Goal: Understand process/instructions: Learn how to perform a task or action

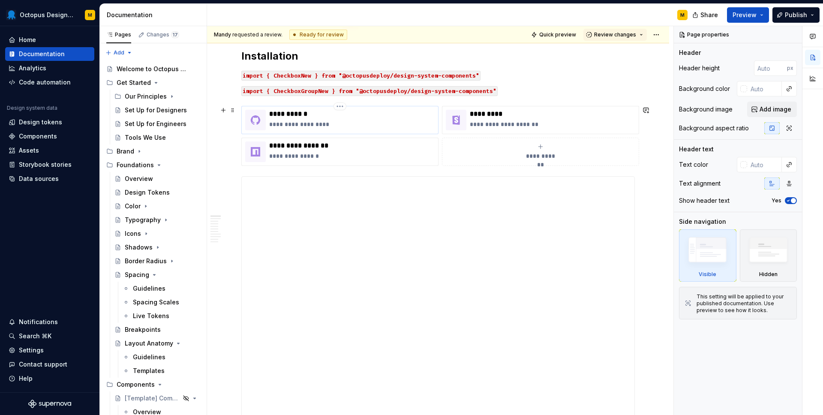
scroll to position [168, 0]
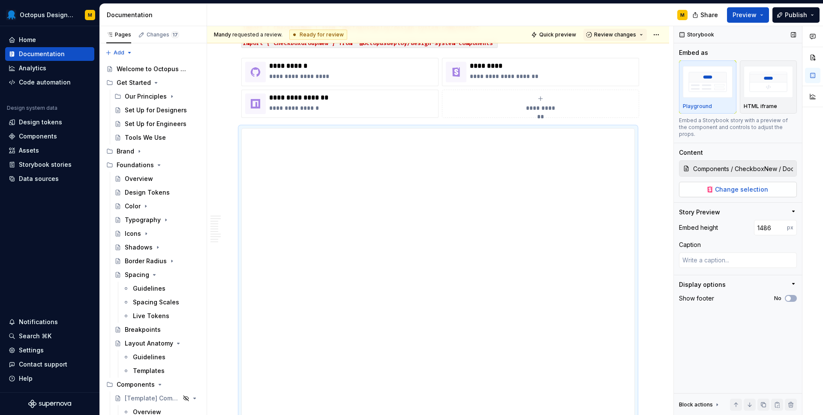
click at [736, 185] on span "Change selection" at bounding box center [741, 189] width 53 height 9
type textarea "*"
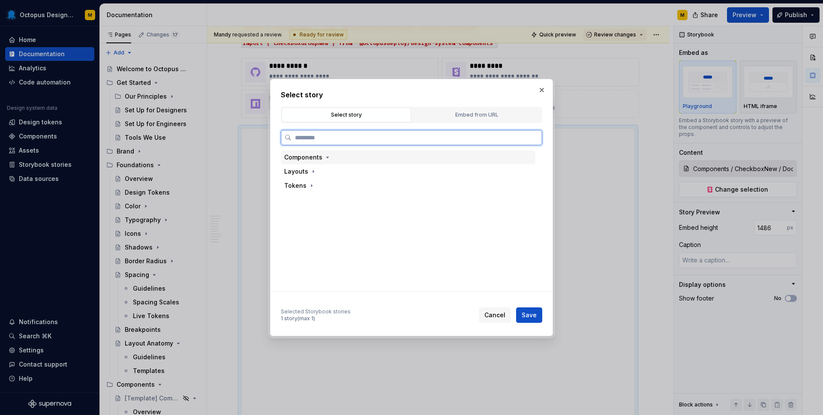
click at [309, 155] on div "Components" at bounding box center [303, 157] width 38 height 9
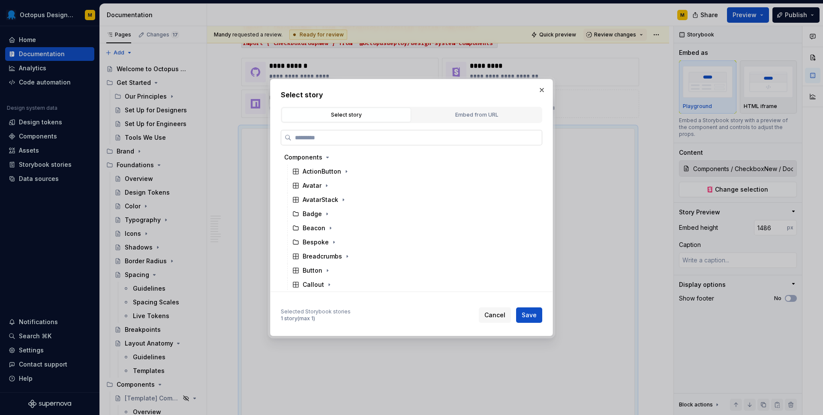
click at [314, 138] on input "search" at bounding box center [416, 137] width 250 height 9
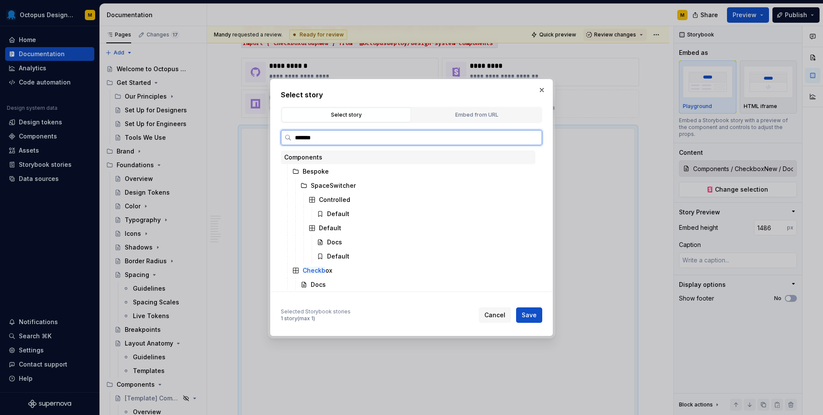
type input "********"
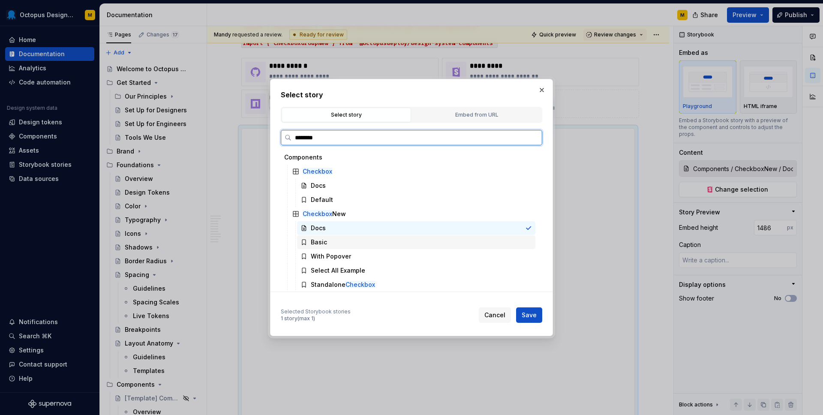
click at [312, 241] on div "Basic" at bounding box center [319, 242] width 16 height 9
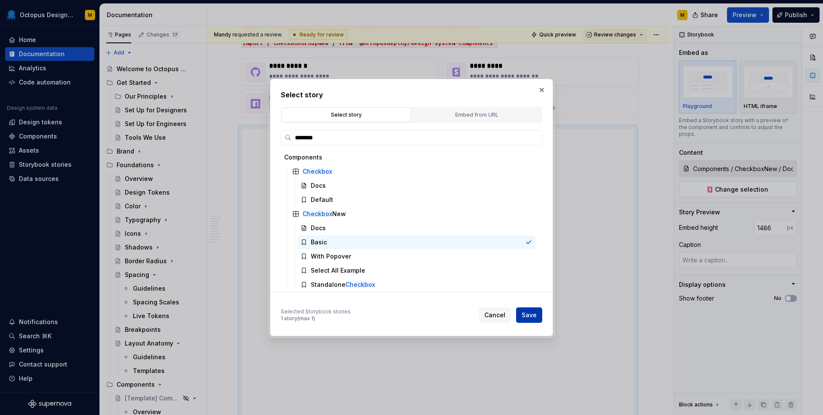
click at [534, 312] on span "Save" at bounding box center [528, 315] width 15 height 9
type textarea "*"
type input "Components / CheckboxNew / Basic"
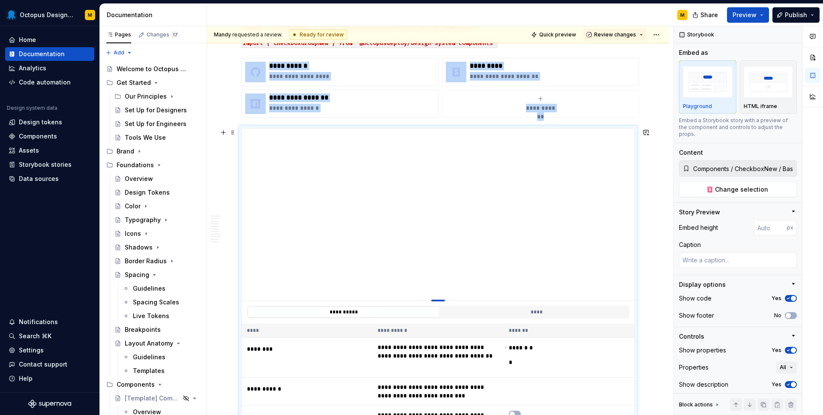
type textarea "*"
type input "398"
type textarea "*"
type input "372"
type textarea "*"
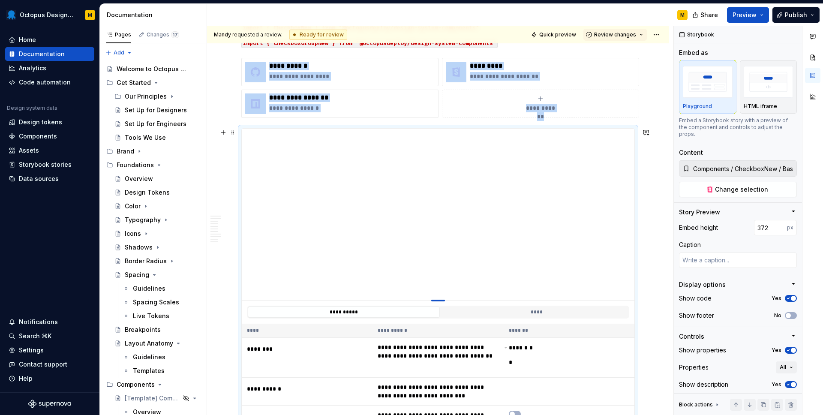
type input "328"
type textarea "*"
type input "269"
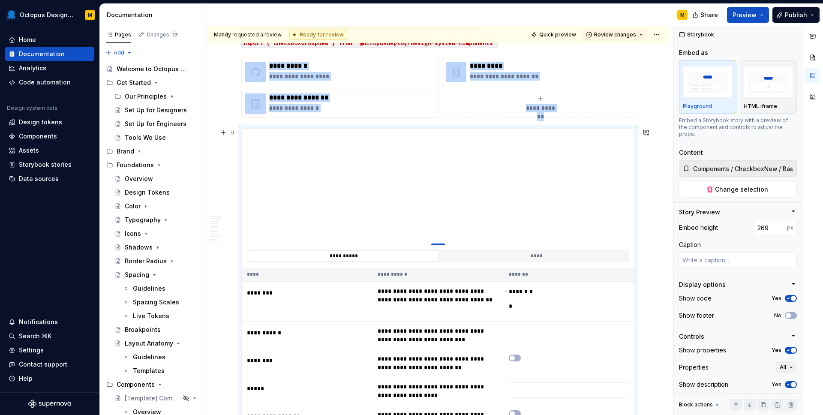
type textarea "*"
type input "233"
type textarea "*"
type input "216"
type textarea "*"
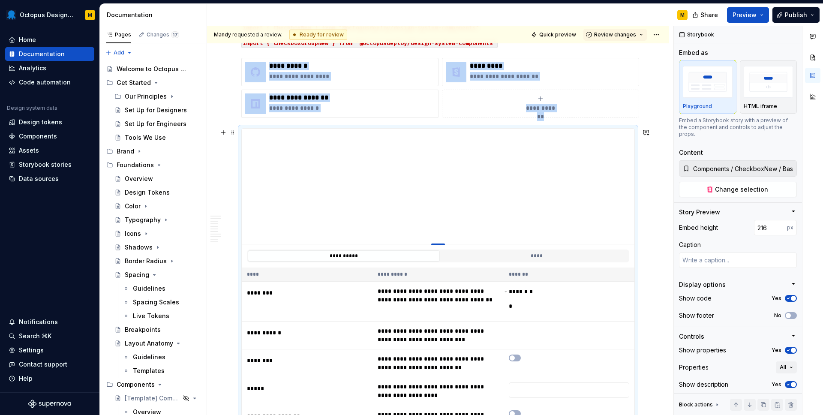
type input "212"
type textarea "*"
type input "206"
type textarea "*"
type input "204"
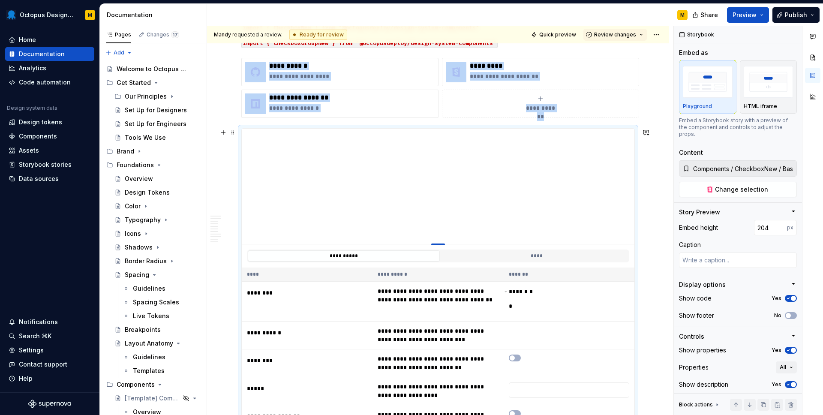
type textarea "*"
type input "203"
type textarea "*"
type input "202"
type textarea "*"
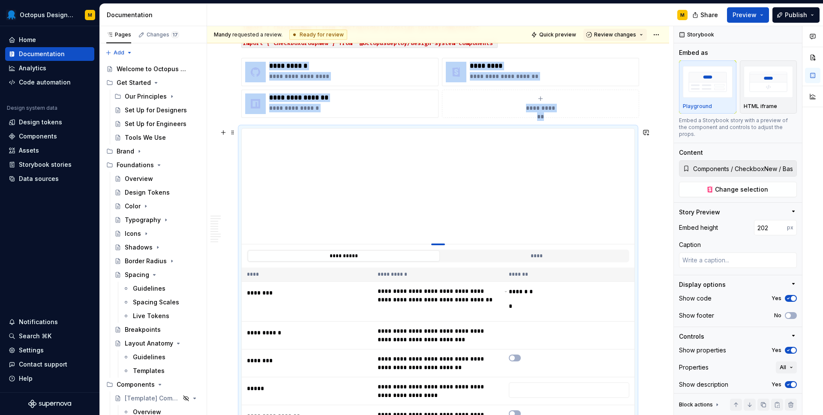
type input "201"
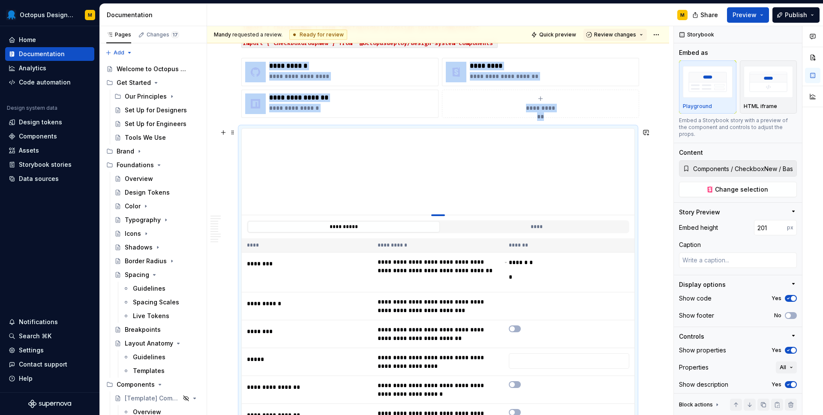
type textarea "*"
type input "196"
type textarea "*"
type input "194"
type textarea "*"
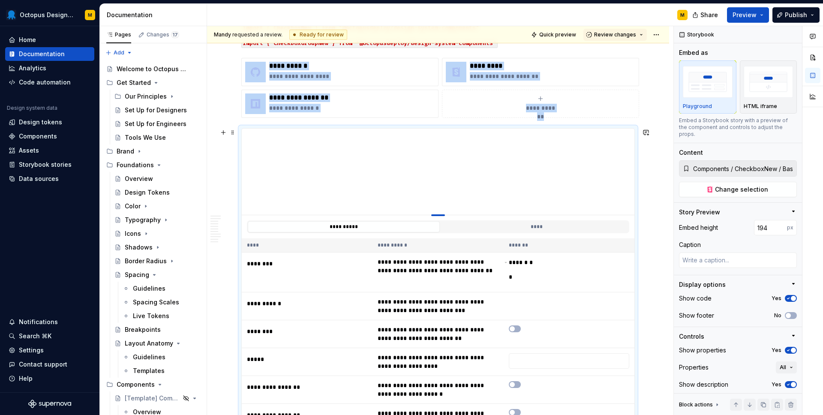
type input "187"
type textarea "*"
type input "186"
type textarea "*"
type input "182"
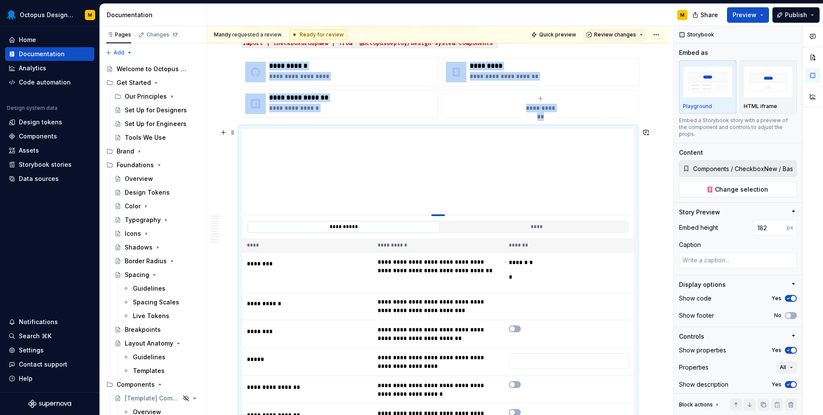
type textarea "*"
type input "181"
type textarea "*"
type input "189"
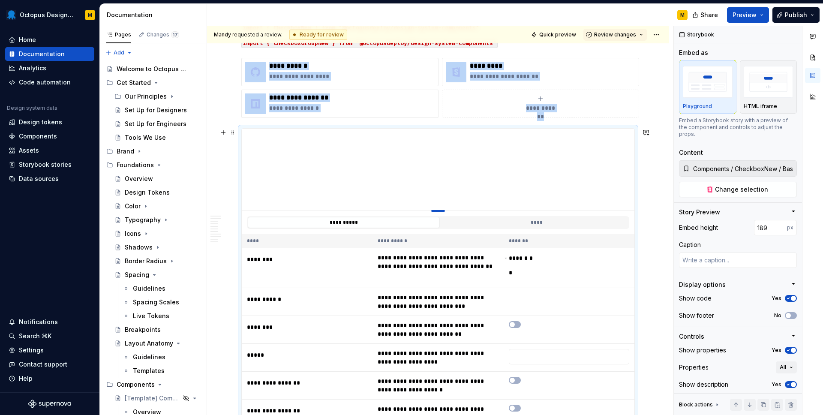
type textarea "*"
type input "191"
type textarea "*"
type input "192"
type textarea "*"
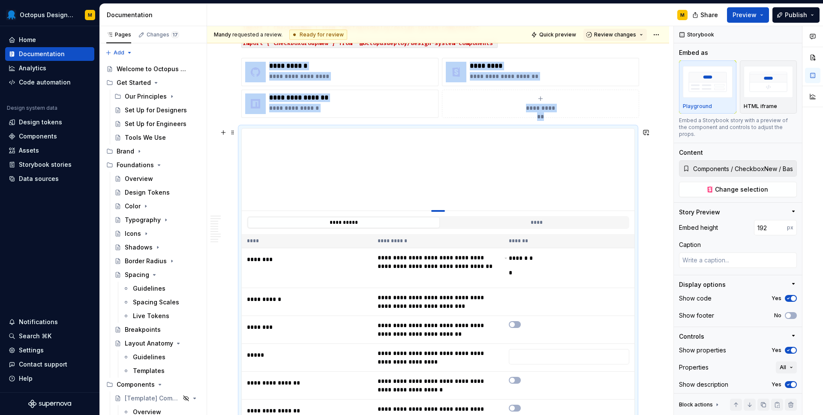
type input "193"
type textarea "*"
type input "194"
type textarea "*"
type input "195"
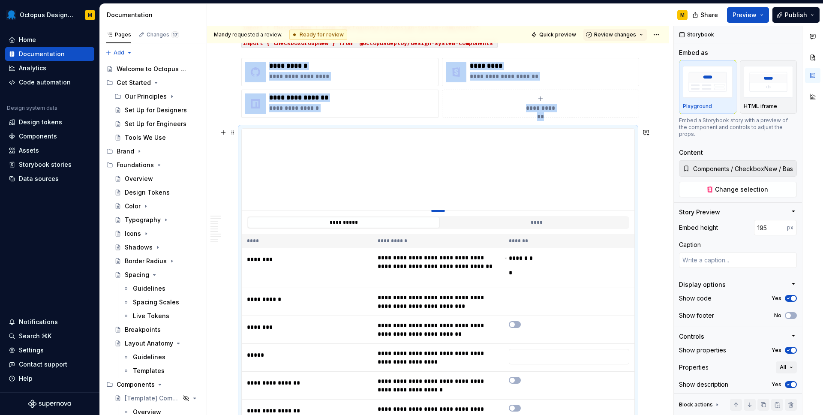
type textarea "*"
type input "196"
type textarea "*"
type input "197"
type textarea "*"
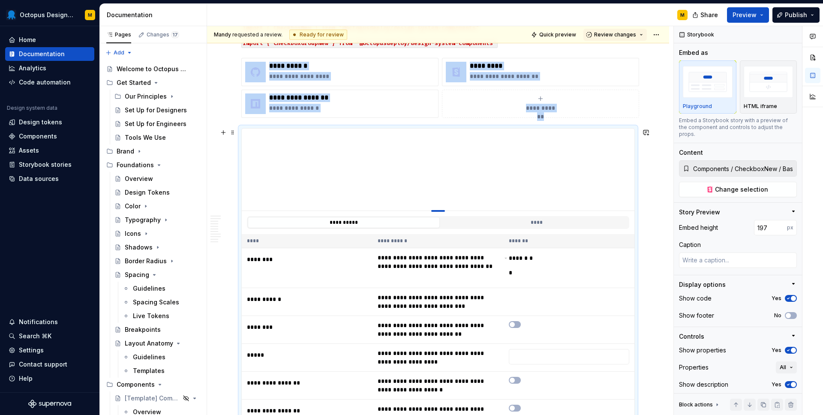
type input "199"
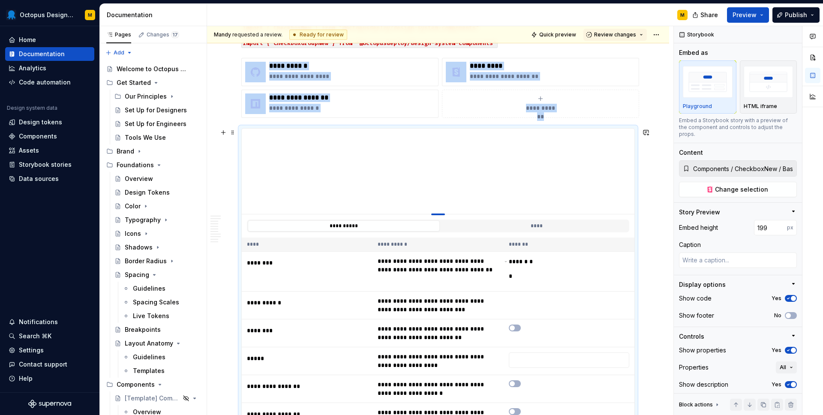
type textarea "*"
type input "200"
type textarea "*"
type input "201"
type textarea "*"
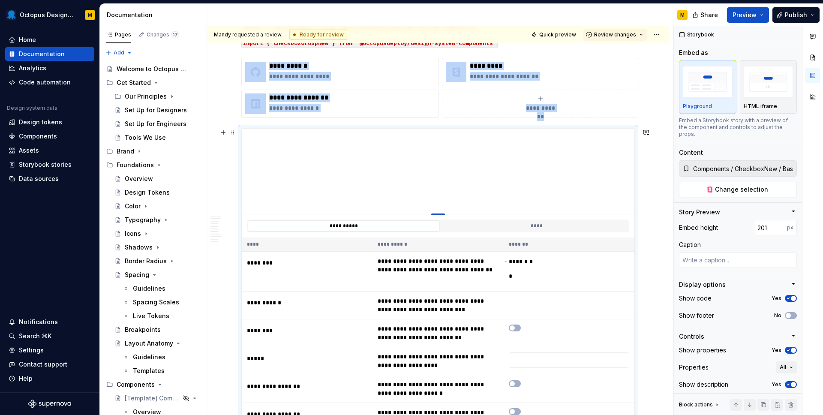
type input "202"
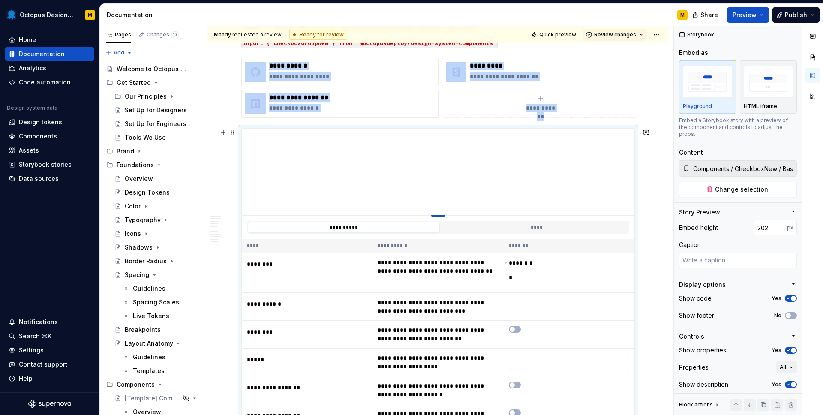
type textarea "*"
type input "205"
type textarea "*"
type input "206"
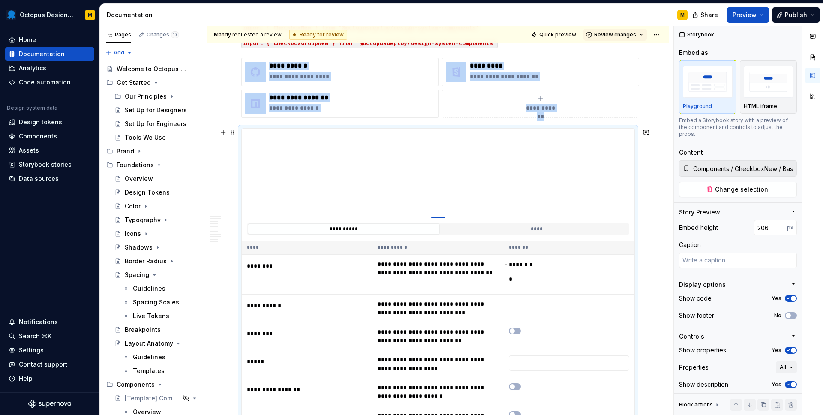
type textarea "*"
type input "216"
type textarea "*"
type input "215"
drag, startPoint x: 439, startPoint y: 299, endPoint x: 432, endPoint y: 221, distance: 79.2
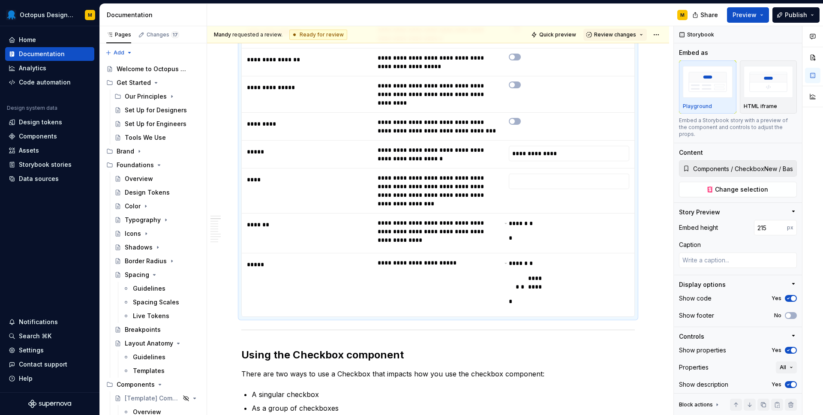
scroll to position [543, 0]
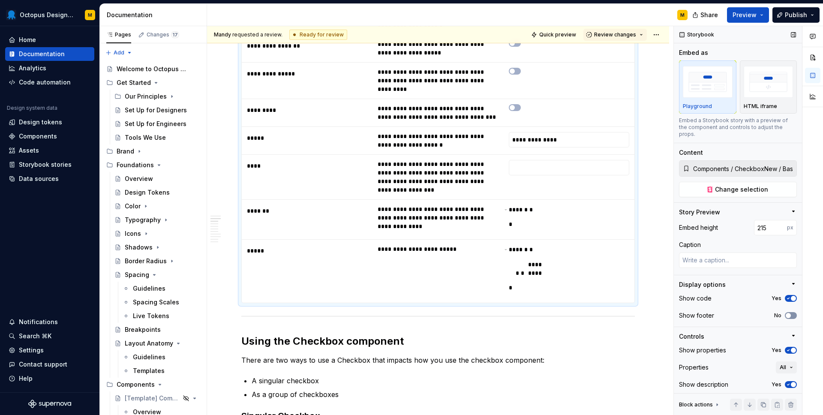
click at [788, 313] on span "button" at bounding box center [787, 315] width 5 height 5
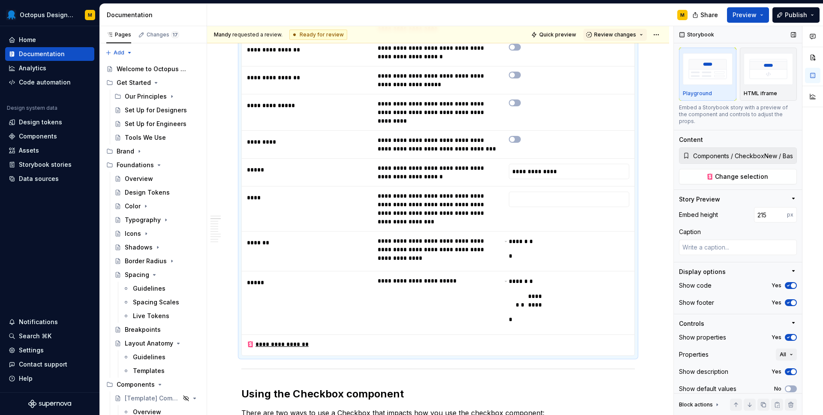
scroll to position [12, 0]
click at [790, 386] on span "button" at bounding box center [787, 388] width 5 height 5
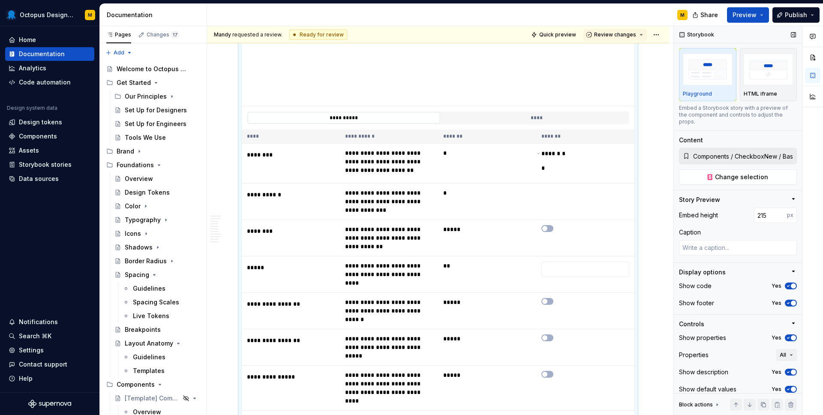
scroll to position [13, 0]
click at [713, 404] on icon at bounding box center [716, 404] width 7 height 7
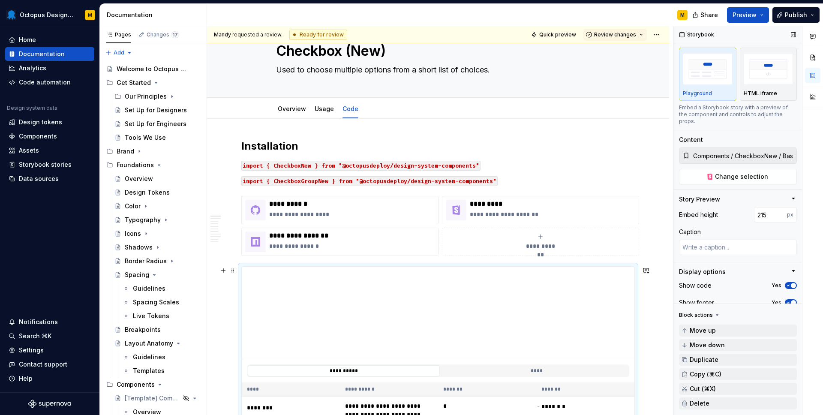
scroll to position [27, 0]
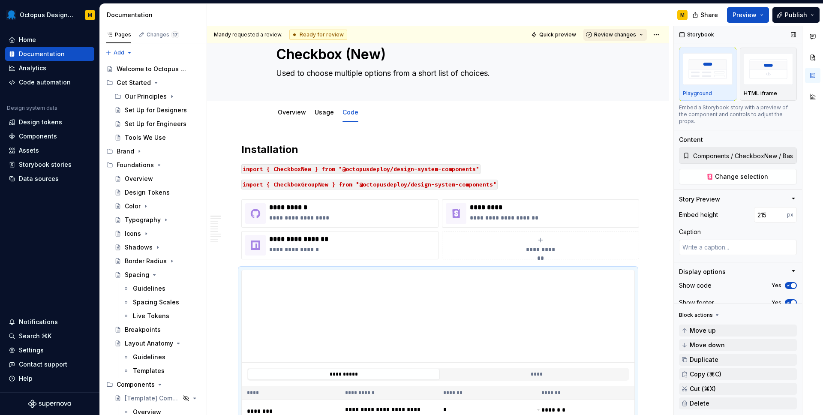
click at [617, 34] on span "Review changes" at bounding box center [615, 34] width 42 height 7
click at [556, 35] on span "Quick preview" at bounding box center [557, 34] width 37 height 7
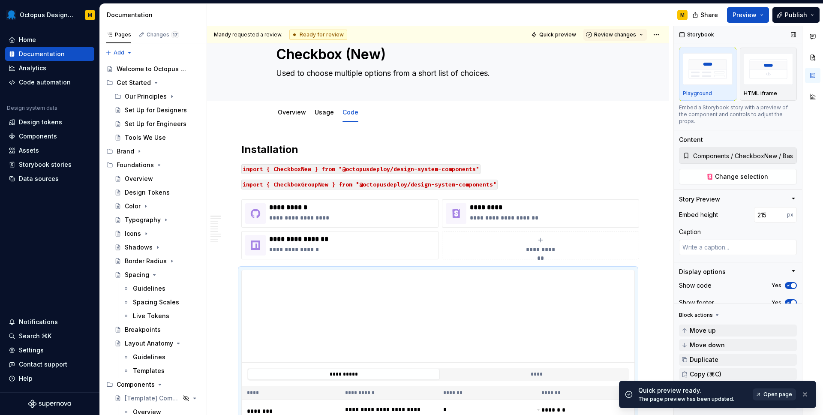
click at [778, 393] on span "Open page" at bounding box center [777, 394] width 29 height 7
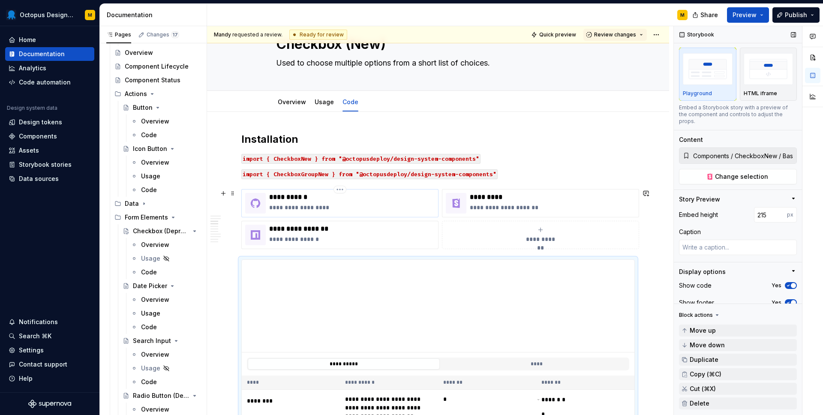
scroll to position [944, 0]
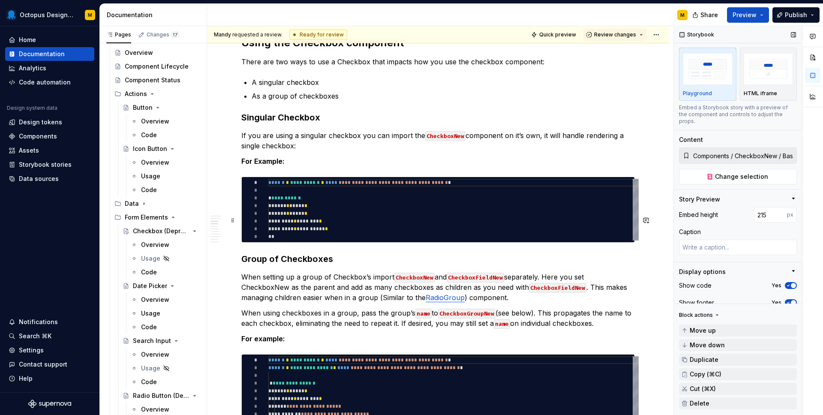
type textarea "*"
click at [493, 272] on code "CheckboxFieldNew" at bounding box center [474, 277] width 57 height 10
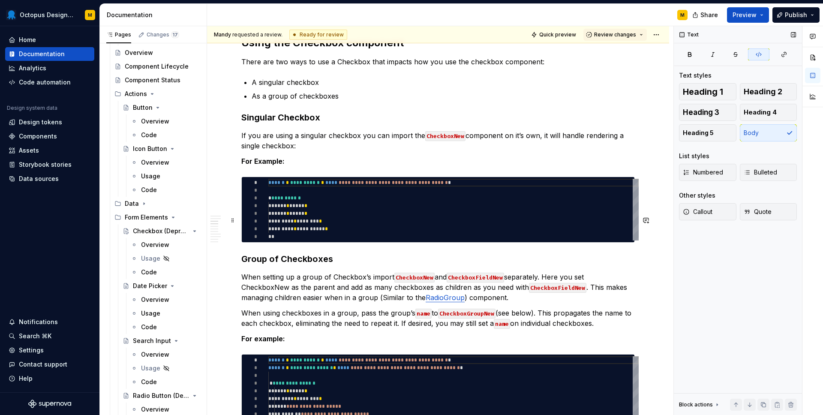
click at [494, 272] on code "CheckboxFieldNew" at bounding box center [474, 277] width 57 height 10
click at [512, 283] on code "CheckboxFieldNew" at bounding box center [497, 288] width 57 height 10
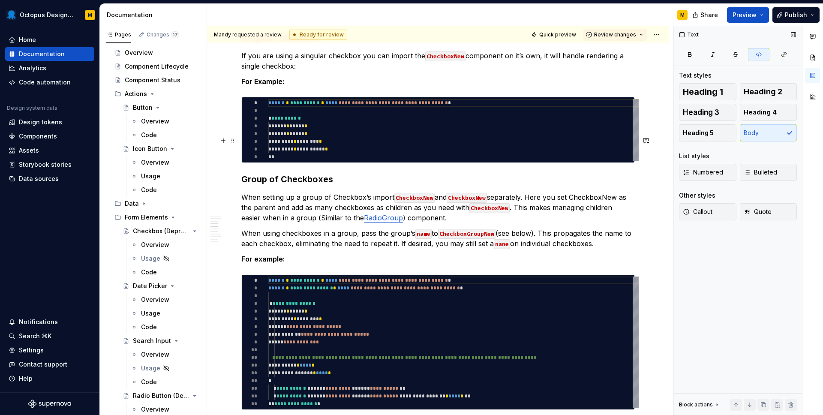
scroll to position [1079, 0]
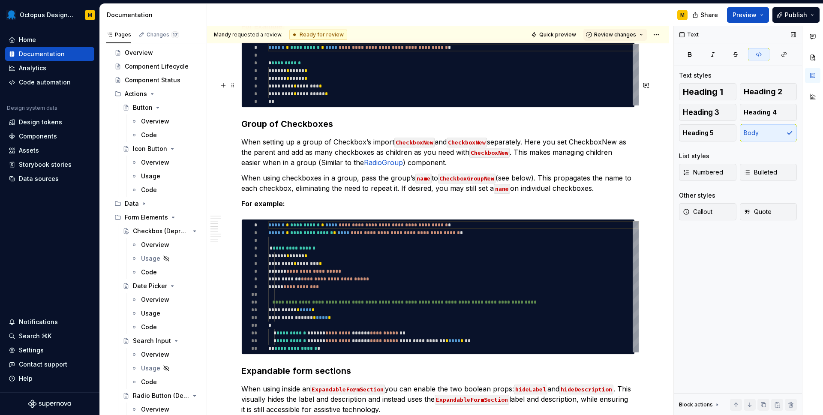
click at [477, 138] on code "CheckboxNew" at bounding box center [466, 143] width 40 height 10
click at [587, 137] on p "When setting up a group of Checkbox’s import CheckboxNew and CheckboxGroupNew s…" at bounding box center [437, 152] width 393 height 31
click at [589, 137] on p "When setting up a group of Checkbox’s import CheckboxNew and CheckboxGroupNew s…" at bounding box center [437, 152] width 393 height 31
click at [290, 137] on p "When setting up a group of Checkbox’s import CheckboxNew and CheckboxGroupNew s…" at bounding box center [437, 152] width 393 height 31
click at [617, 138] on code "CheckboxNew" at bounding box center [604, 143] width 40 height 10
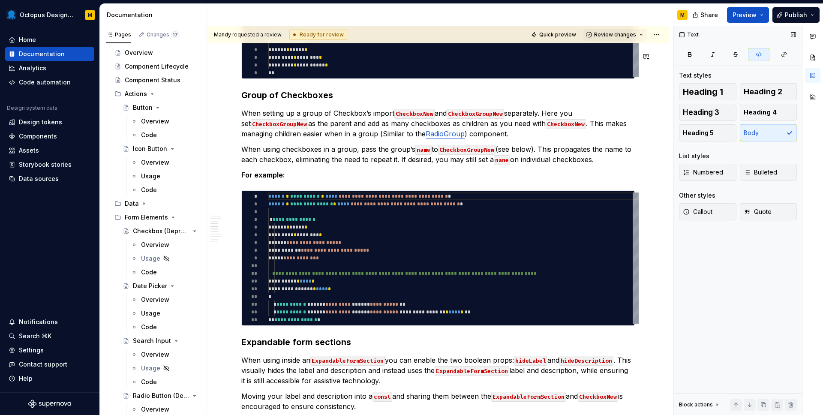
scroll to position [1668, 0]
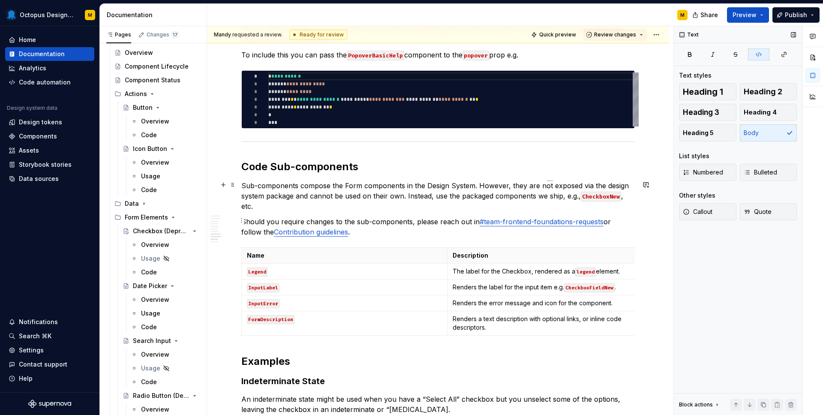
click at [604, 283] on code "CheckboxFieldNew" at bounding box center [589, 287] width 51 height 9
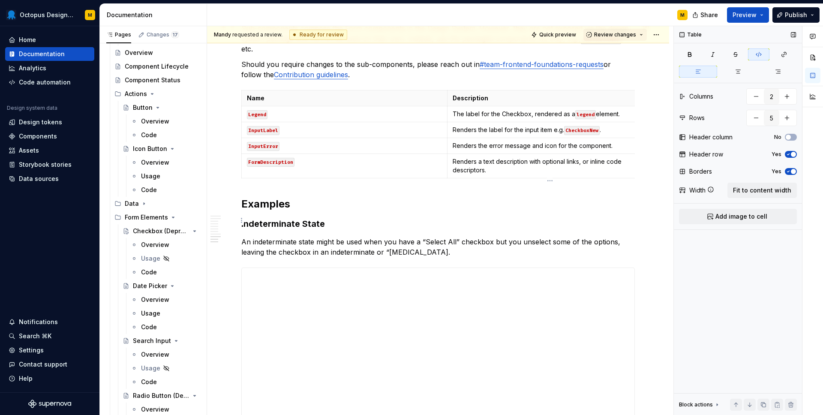
scroll to position [1809, 0]
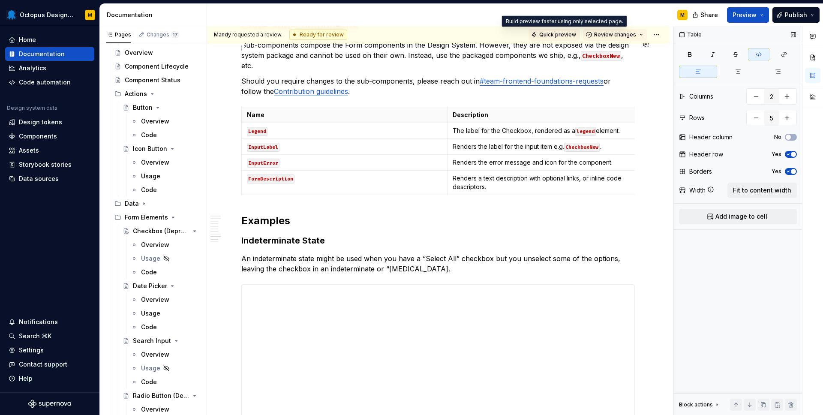
click at [561, 35] on span "Quick preview" at bounding box center [557, 34] width 37 height 7
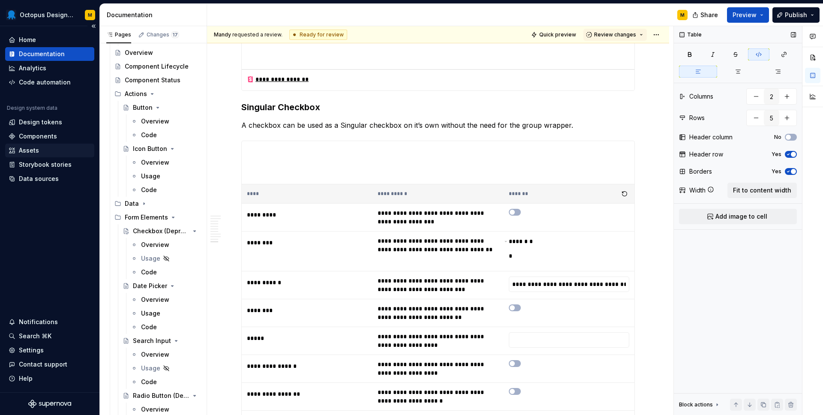
scroll to position [2214, 0]
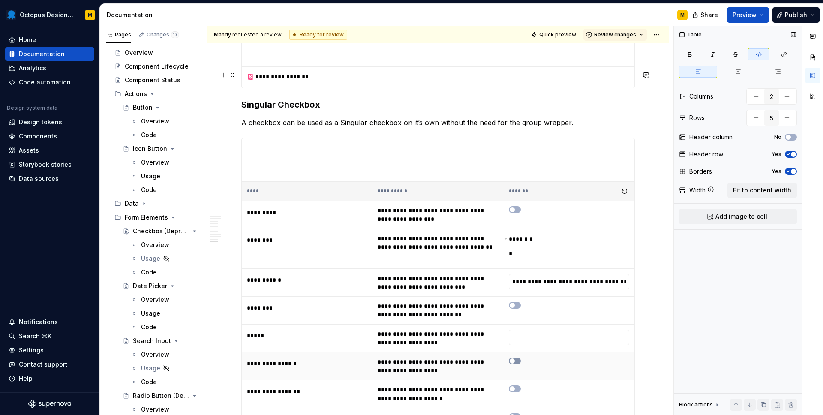
click at [515, 358] on icon "button" at bounding box center [512, 360] width 7 height 5
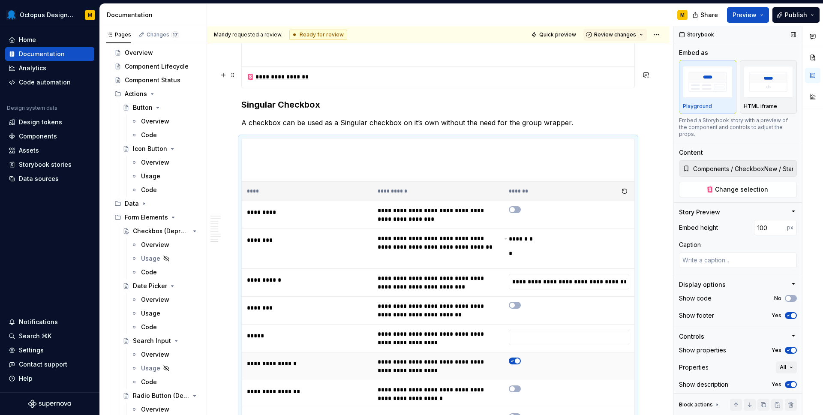
click at [517, 358] on span "button" at bounding box center [517, 360] width 5 height 5
click at [515, 358] on icon "button" at bounding box center [512, 360] width 7 height 5
click at [517, 358] on span "button" at bounding box center [517, 360] width 5 height 5
click at [518, 385] on button "button" at bounding box center [515, 388] width 12 height 7
click at [518, 386] on span "button" at bounding box center [517, 388] width 5 height 5
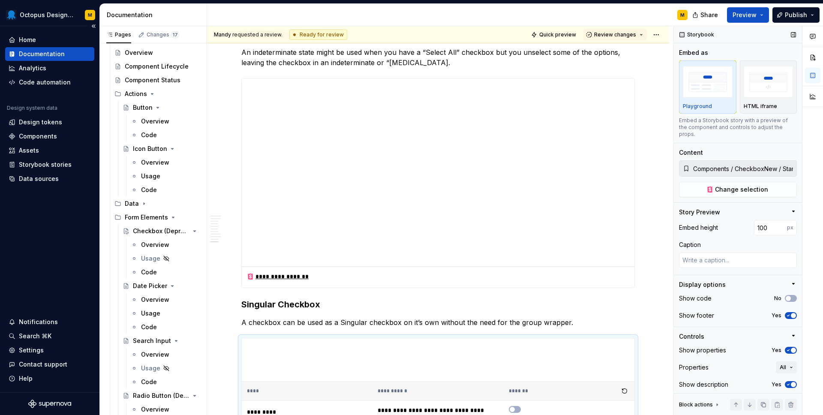
scroll to position [2031, 0]
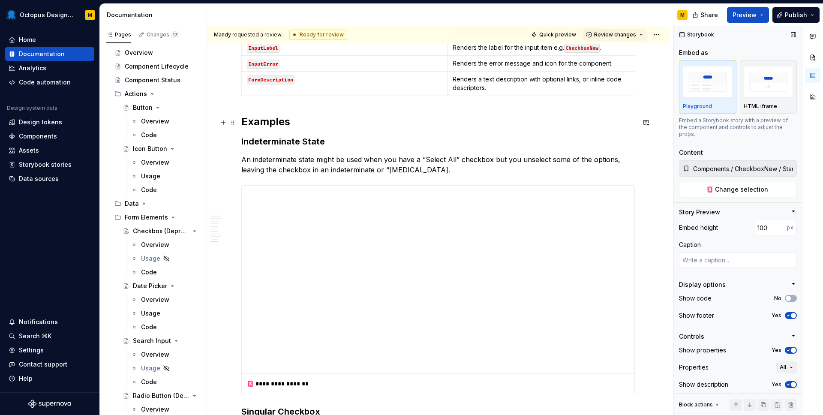
scroll to position [1848, 0]
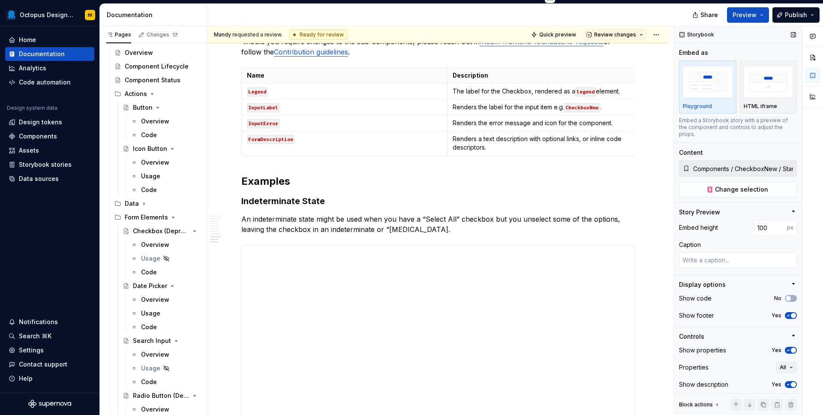
type textarea "*"
